Goal: Task Accomplishment & Management: Complete application form

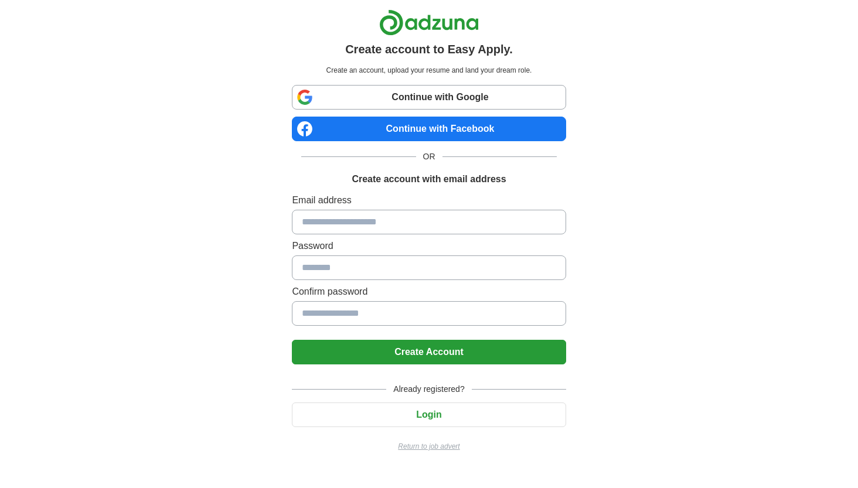
click at [396, 99] on link "Continue with Google" at bounding box center [429, 97] width 274 height 25
click at [396, 97] on link "Continue with Google" at bounding box center [429, 97] width 274 height 25
click at [379, 98] on link "Continue with Google" at bounding box center [429, 97] width 274 height 25
click at [337, 214] on input at bounding box center [429, 222] width 274 height 25
click at [434, 355] on button "Create Account" at bounding box center [429, 352] width 274 height 25
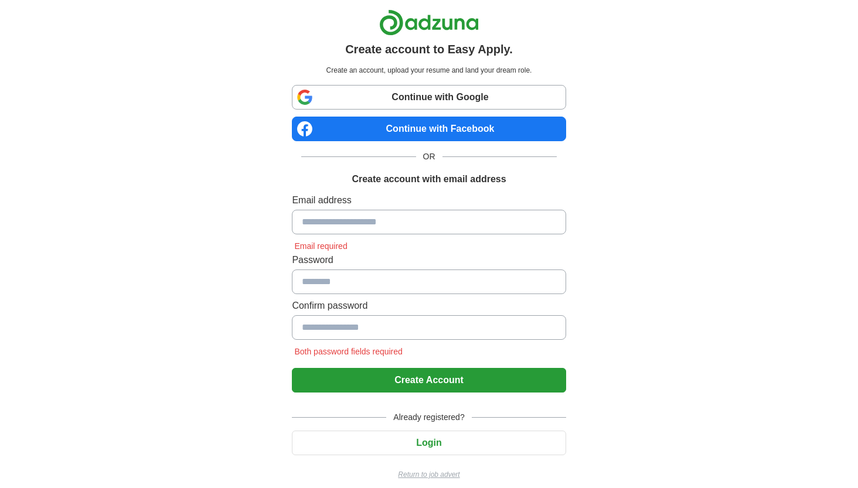
click at [364, 219] on input at bounding box center [429, 222] width 274 height 25
type input "*********"
